Goal: Task Accomplishment & Management: Use online tool/utility

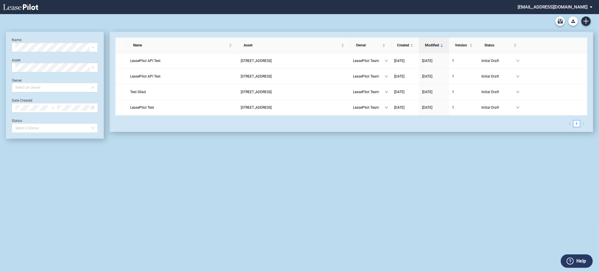
click at [566, 4] on md-select "[EMAIL_ADDRESS][DOMAIN_NAME] Change Password 2-Factor Authentication Admin Area…" at bounding box center [557, 6] width 81 height 13
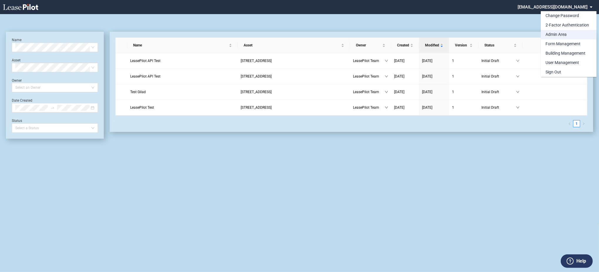
click at [558, 36] on div "Admin Area" at bounding box center [556, 35] width 21 height 6
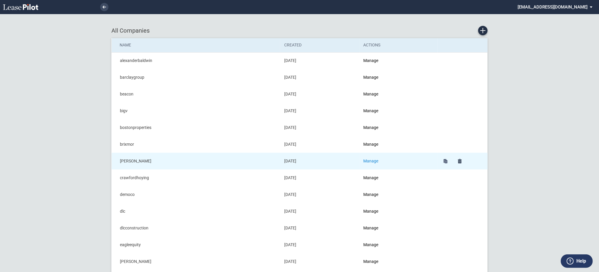
click at [378, 160] on link "Manage" at bounding box center [371, 161] width 15 height 5
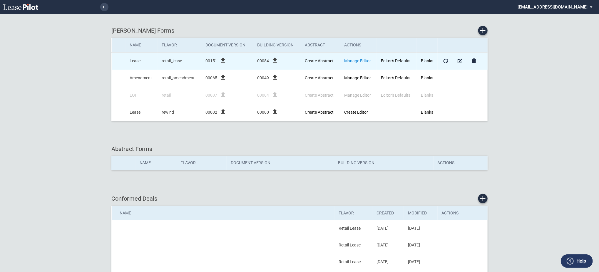
click at [361, 59] on link "Manage Editor" at bounding box center [357, 61] width 27 height 5
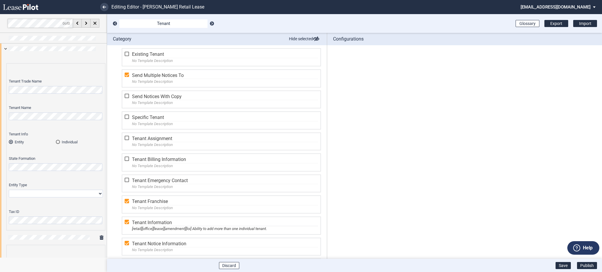
scroll to position [318, 0]
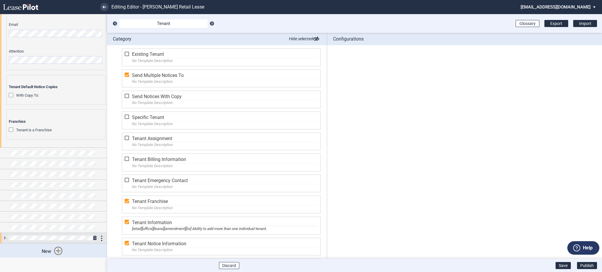
click at [0, 237] on div at bounding box center [53, 238] width 107 height 10
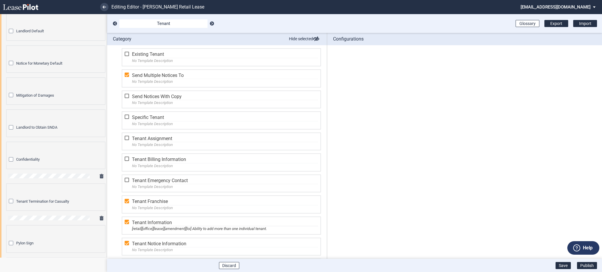
scroll to position [749, 0]
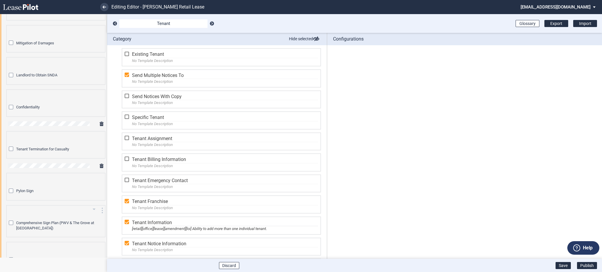
click at [9, 221] on div "Comprehensive Sign Plan (PWV & The Grove at Towne Center)" at bounding box center [12, 224] width 6 height 6
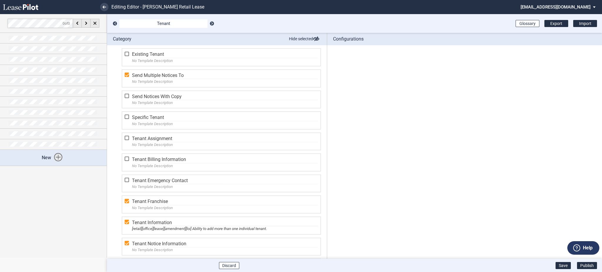
scroll to position [0, 0]
click at [3, 144] on div at bounding box center [53, 144] width 107 height 10
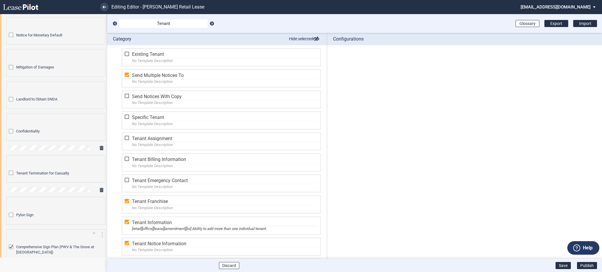
scroll to position [431, 0]
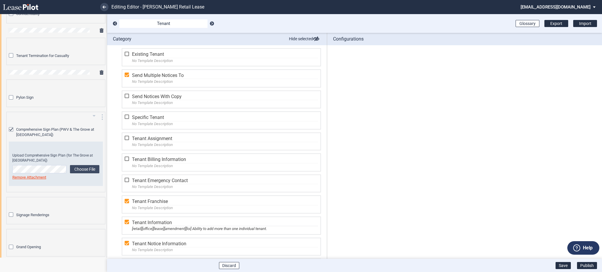
click at [11, 127] on div "Comprehensive Sign Plan (PWV & The Grove at Towne Center)" at bounding box center [12, 130] width 6 height 6
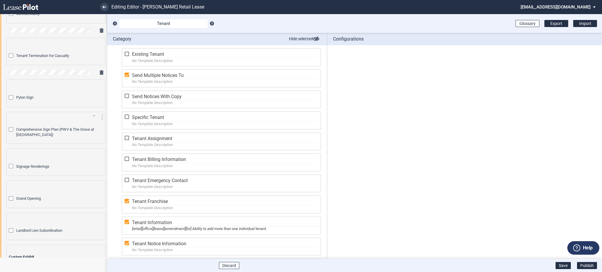
click at [9, 127] on div "Comprehensive Sign Plan (PWV & The Grove at Towne Center)" at bounding box center [12, 130] width 6 height 6
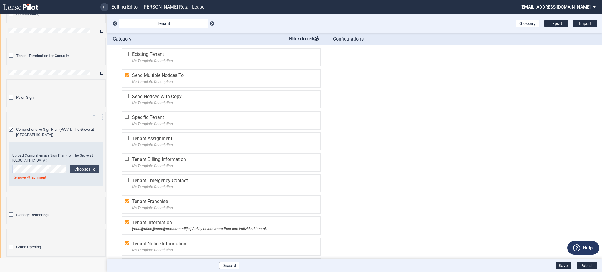
click at [9, 127] on div "Comprehensive Sign Plan (PWV & The Grove at Towne Center)" at bounding box center [12, 130] width 6 height 6
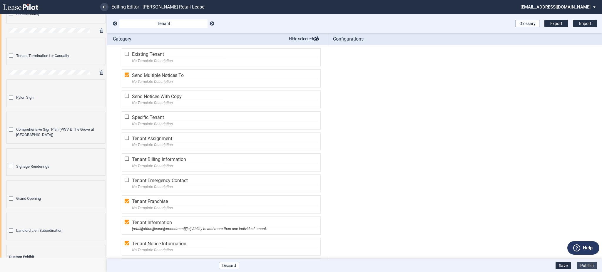
click at [586, 262] on button "Publish" at bounding box center [587, 265] width 20 height 7
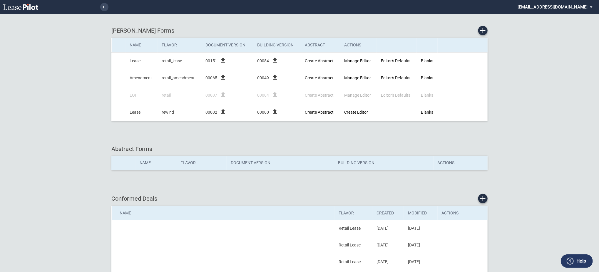
click at [580, 9] on md-select "[EMAIL_ADDRESS][DOMAIN_NAME] Change Password 2-Factor Authentication Admin Area…" at bounding box center [557, 6] width 81 height 13
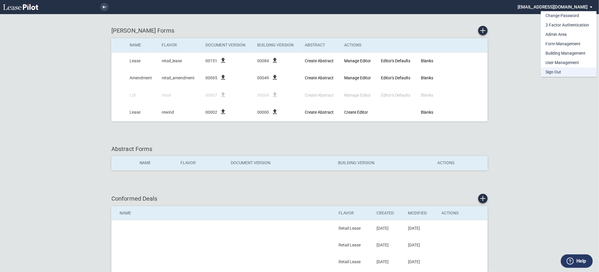
click at [567, 75] on md-option "Sign Out" at bounding box center [569, 72] width 56 height 9
